Goal: Task Accomplishment & Management: Complete application form

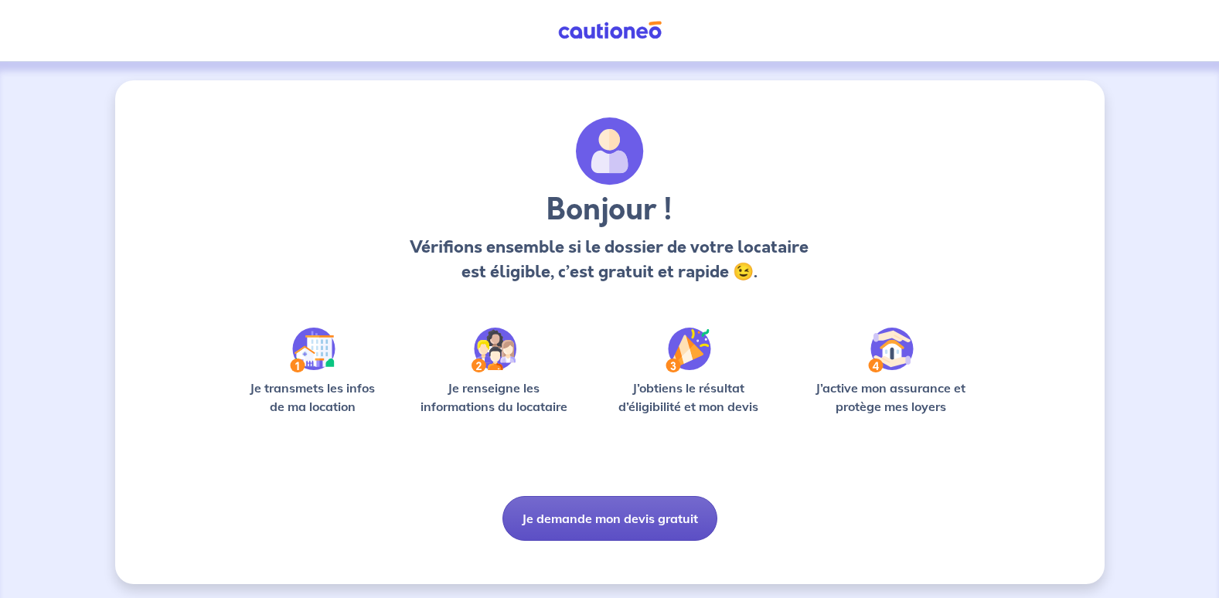
click at [611, 511] on button "Je demande mon devis gratuit" at bounding box center [609, 518] width 215 height 45
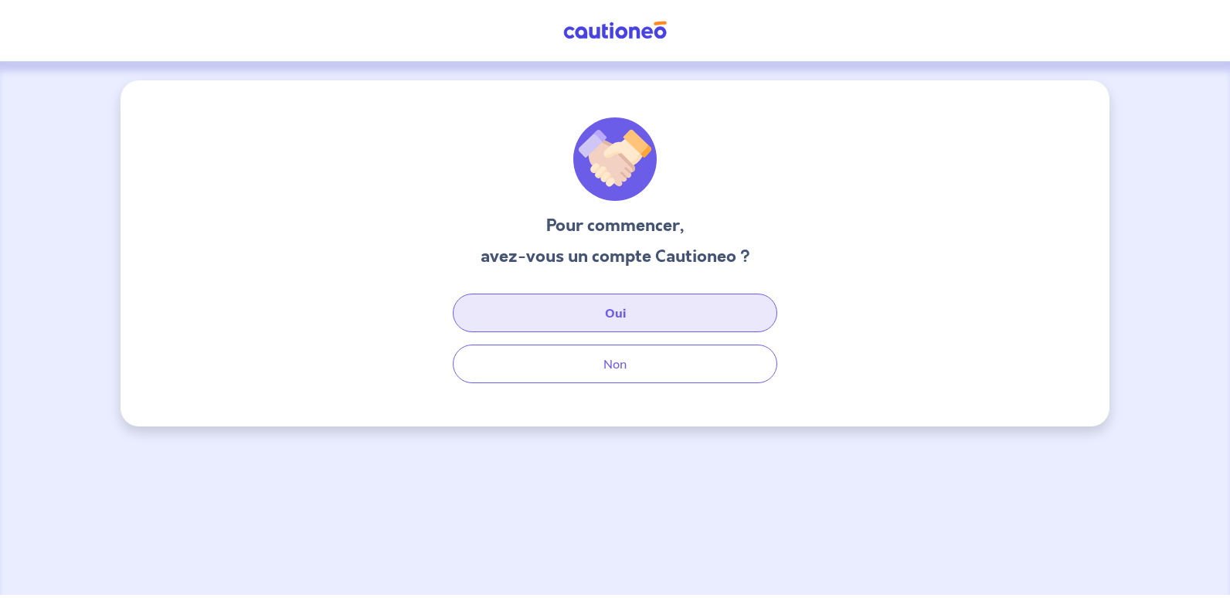
click at [606, 316] on button "Oui" at bounding box center [615, 313] width 325 height 39
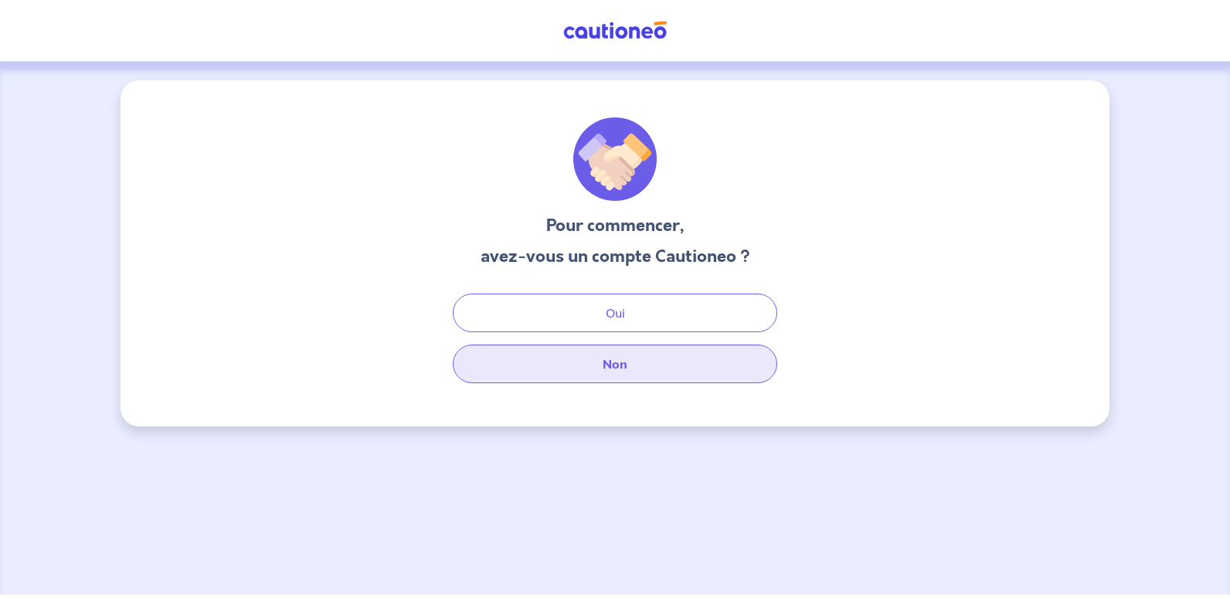
click at [623, 352] on button "Non" at bounding box center [615, 364] width 325 height 39
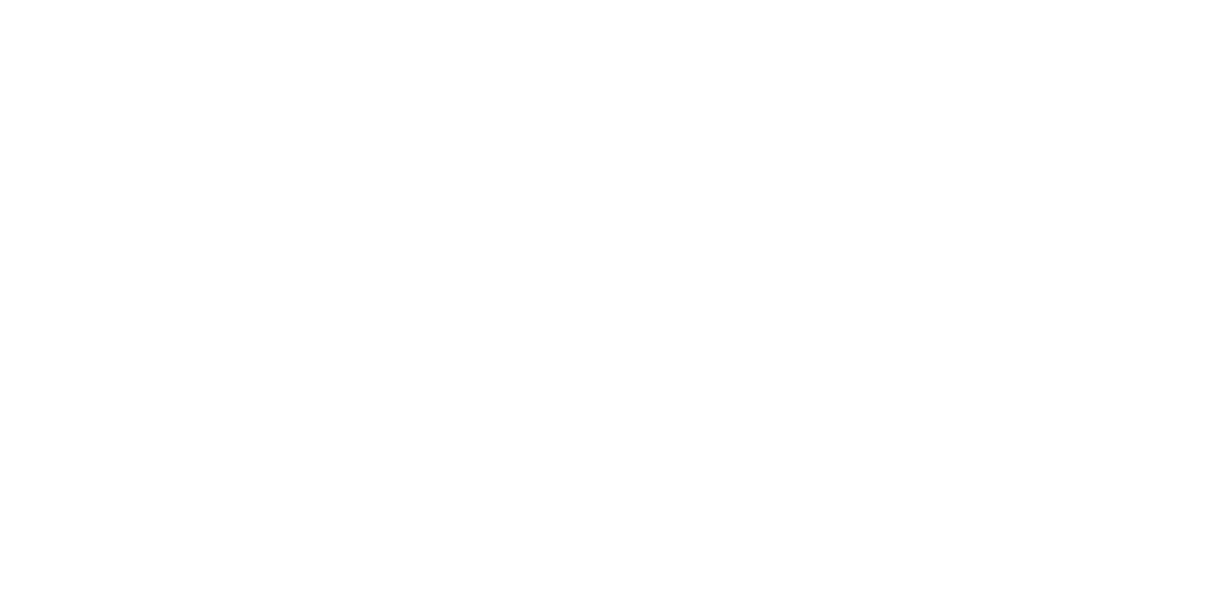
select select "FR"
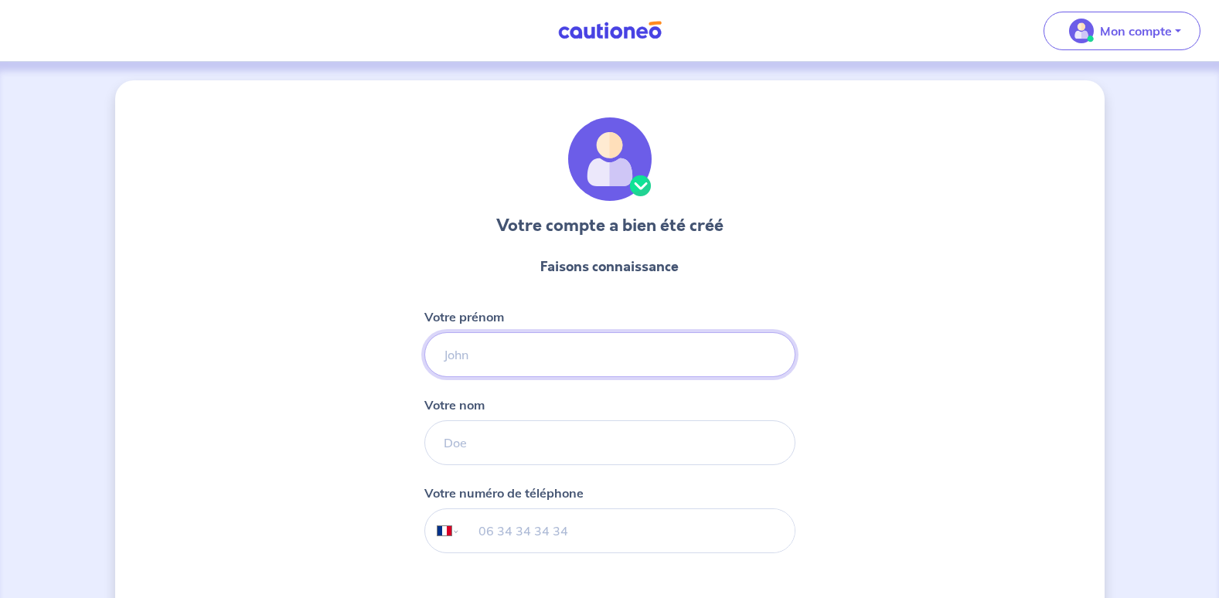
drag, startPoint x: 0, startPoint y: 0, endPoint x: 614, endPoint y: 364, distance: 713.5
click at [614, 364] on input "Votre prénom" at bounding box center [609, 354] width 371 height 45
click at [592, 367] on input "Votre prénom" at bounding box center [609, 354] width 371 height 45
type input "maeva"
type input "ruiz"
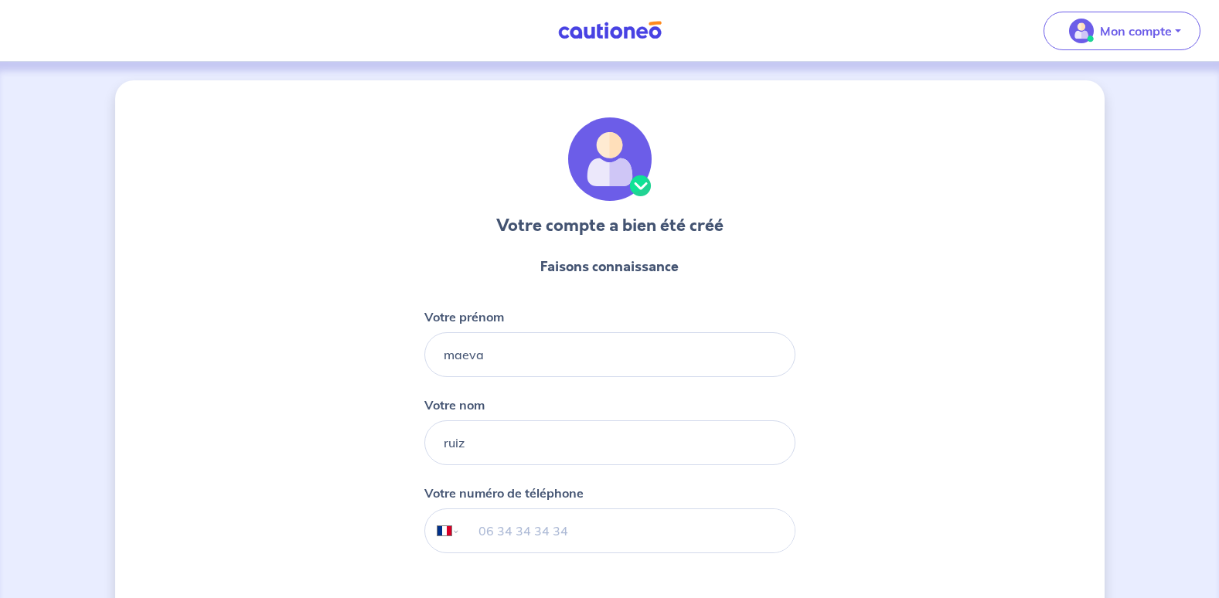
type input "[PHONE_NUMBER]"
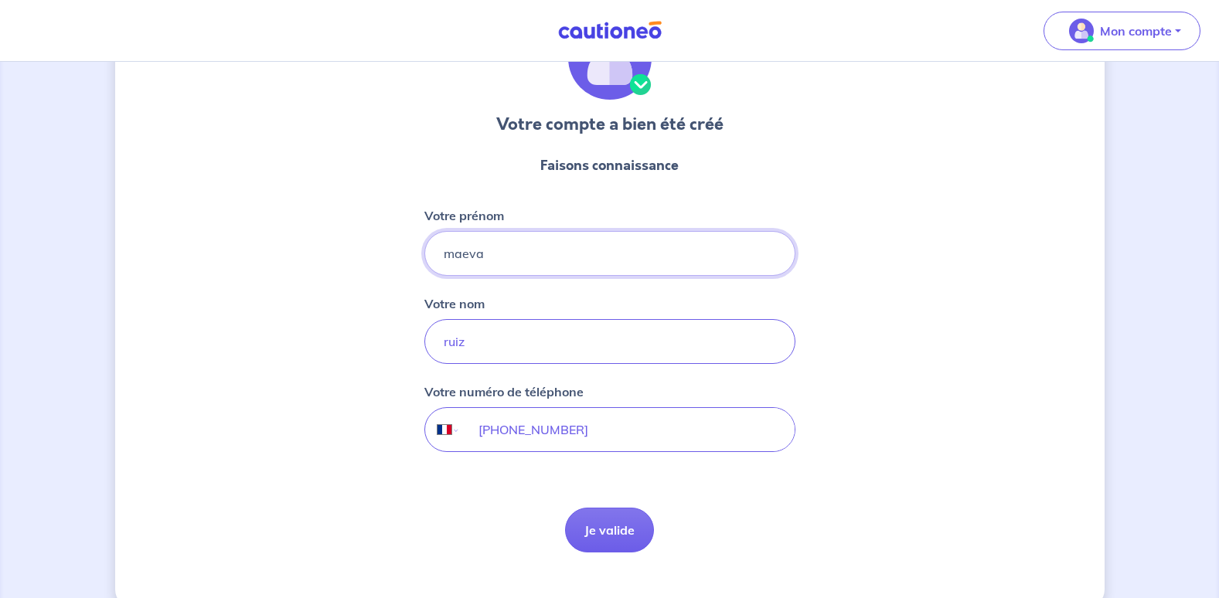
scroll to position [130, 0]
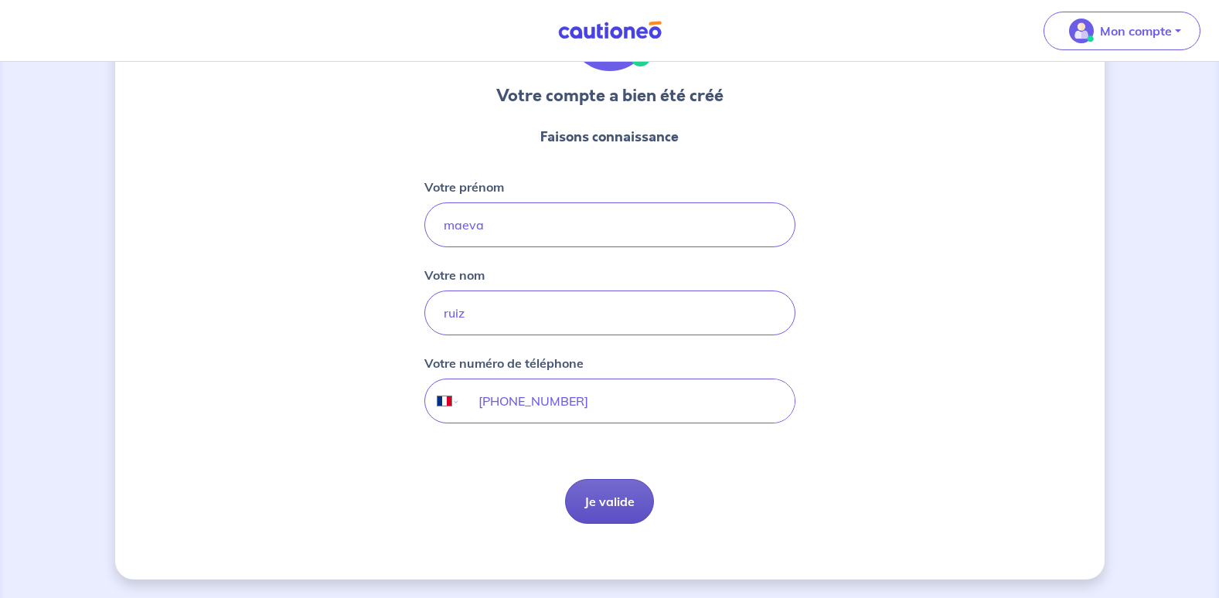
click at [632, 491] on button "Je valide" at bounding box center [609, 501] width 89 height 45
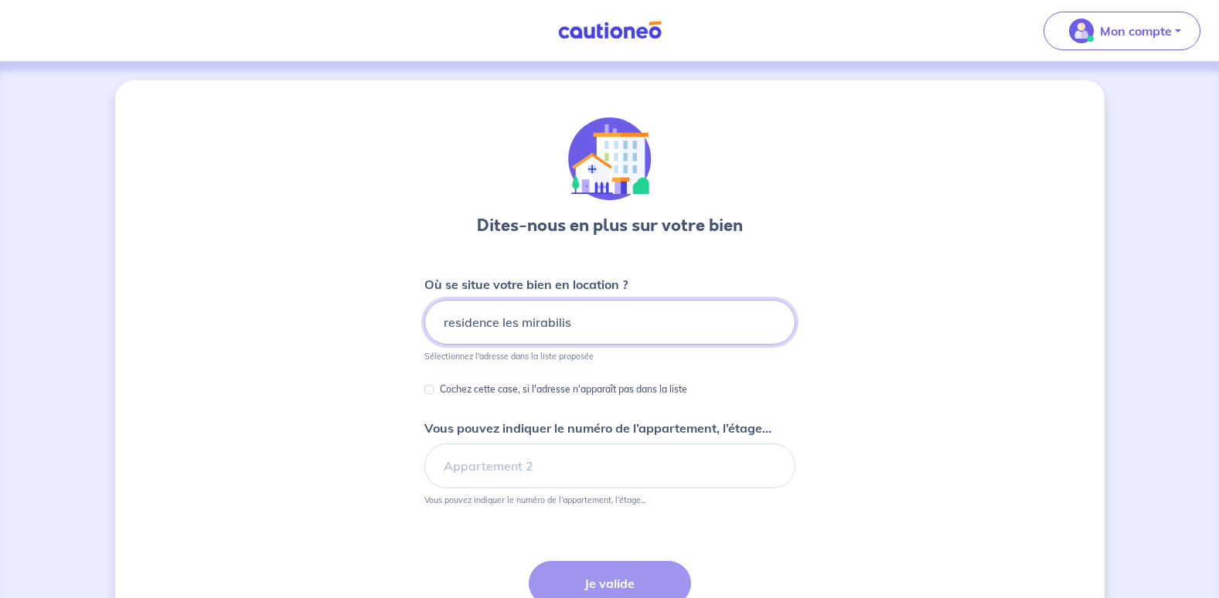
click at [441, 318] on input "residence les mirabilis" at bounding box center [609, 322] width 371 height 45
click at [608, 323] on input "657 residence les mirabilis" at bounding box center [609, 322] width 371 height 45
type input "657 residence [GEOGRAPHIC_DATA] 20620 biguglia"
click at [431, 392] on input "Cochez cette case, si l'adresse n'apparaît pas dans la liste" at bounding box center [428, 389] width 9 height 9
checkbox input "true"
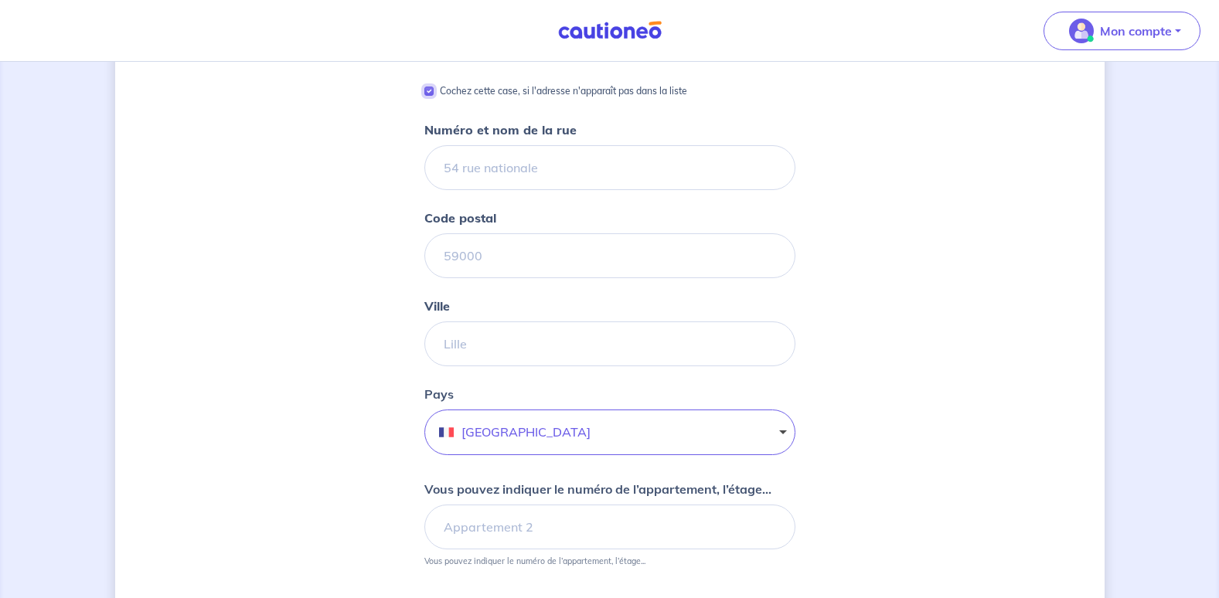
scroll to position [195, 0]
